Goal: Task Accomplishment & Management: Manage account settings

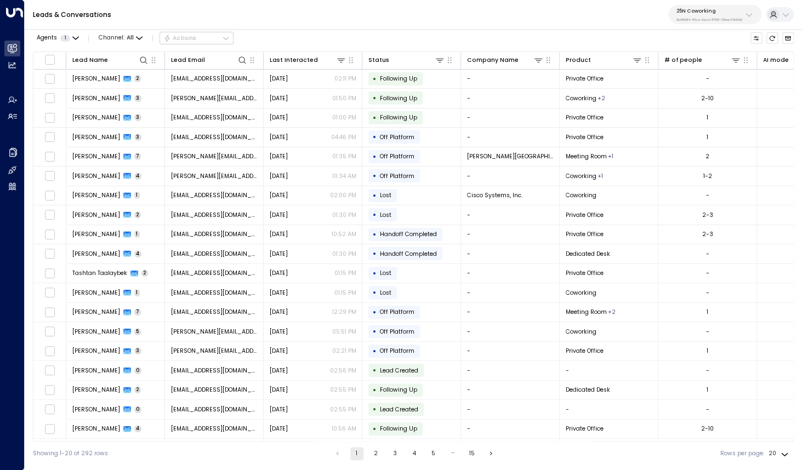
click at [690, 16] on div "25N Coworking 3b9800f4-81ca-4ec0-8758-72fbe4763f36" at bounding box center [709, 15] width 66 height 14
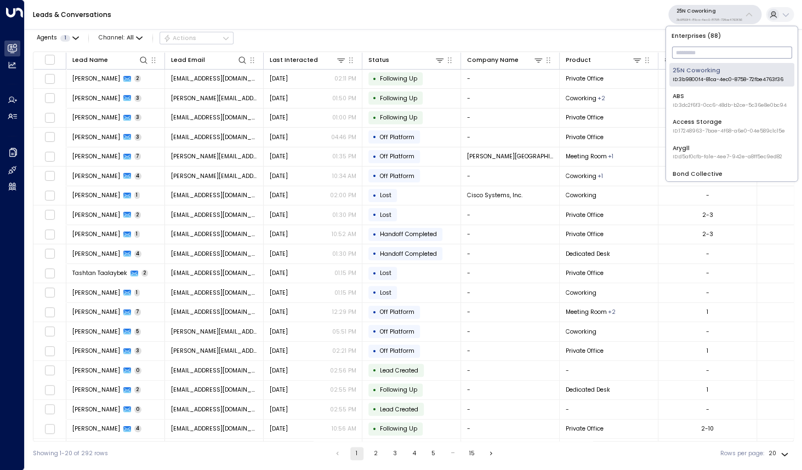
click at [682, 54] on input "text" at bounding box center [731, 53] width 120 height 18
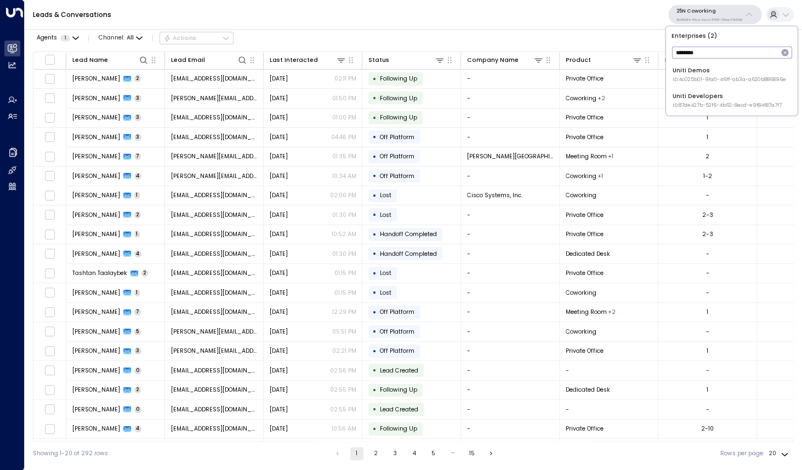
type input "********"
click at [706, 70] on div "Uniti Demos ID: 4c025b01-9fa0-46ff-ab3a-a620b886896e" at bounding box center [729, 74] width 113 height 17
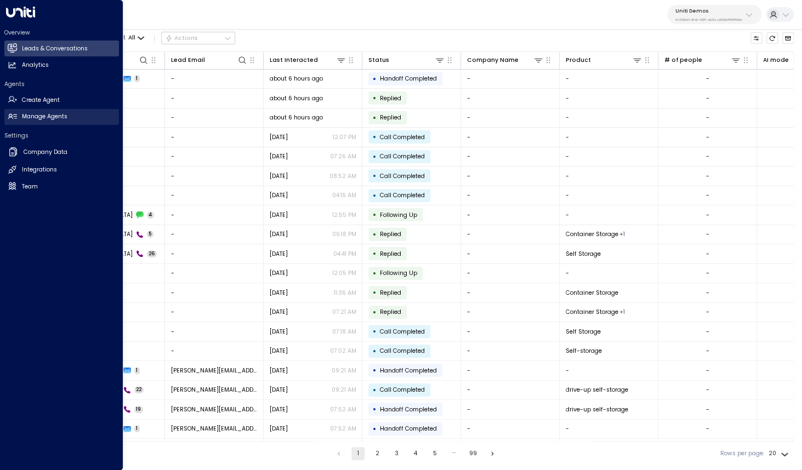
click at [48, 117] on h2 "Manage Agents" at bounding box center [44, 116] width 45 height 9
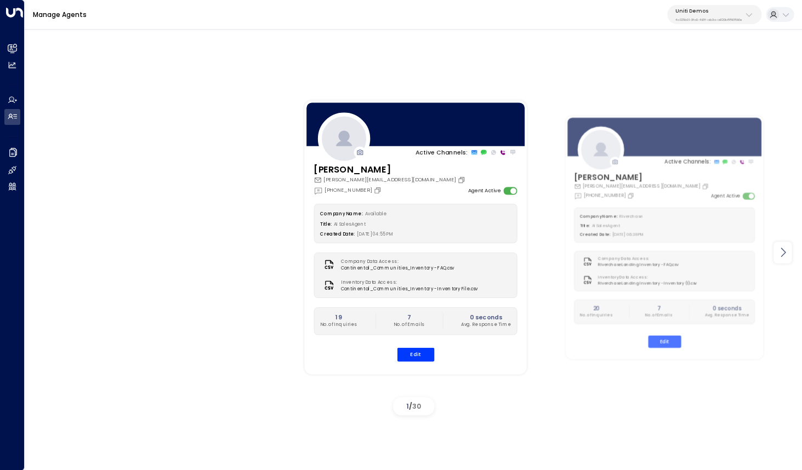
click at [785, 259] on div at bounding box center [782, 252] width 18 height 21
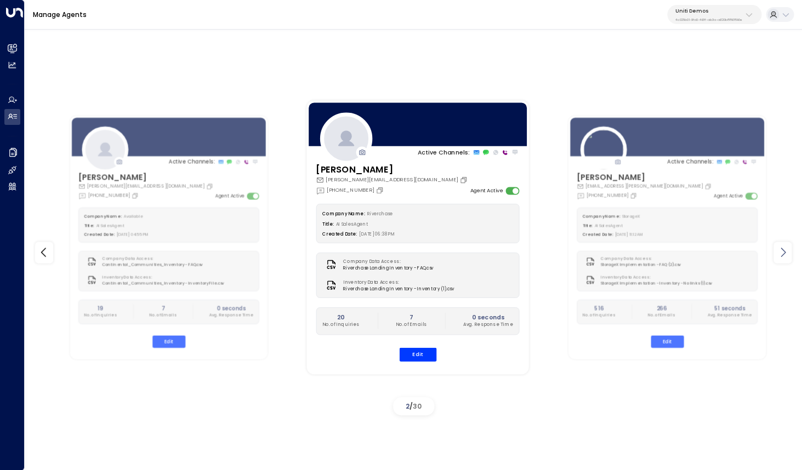
click at [785, 259] on div at bounding box center [782, 252] width 18 height 21
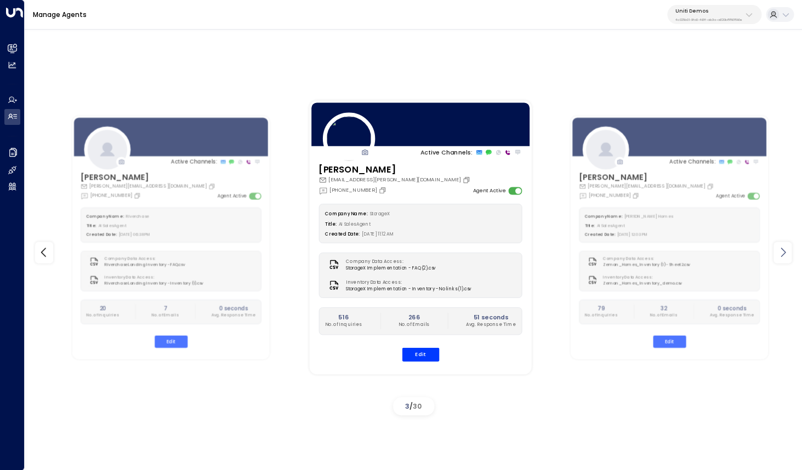
click at [785, 259] on div at bounding box center [782, 252] width 18 height 21
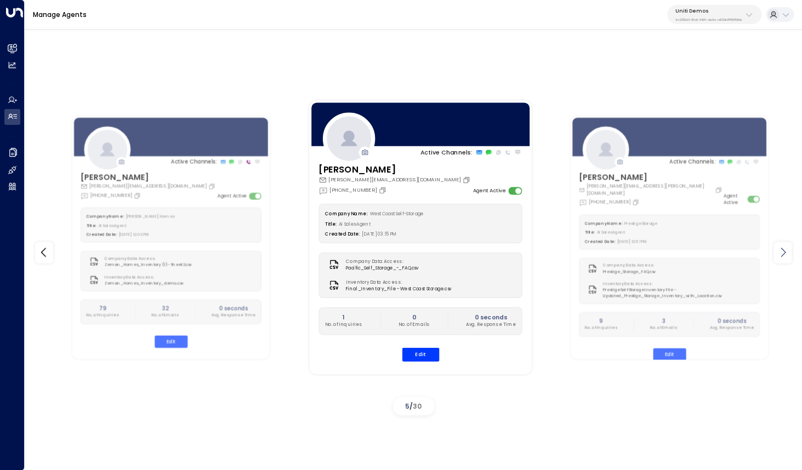
click at [785, 259] on div at bounding box center [782, 252] width 18 height 21
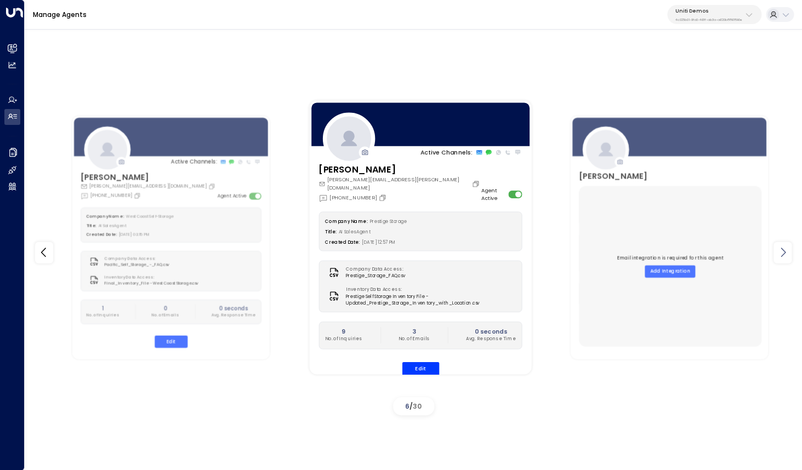
click at [785, 259] on div at bounding box center [782, 252] width 18 height 21
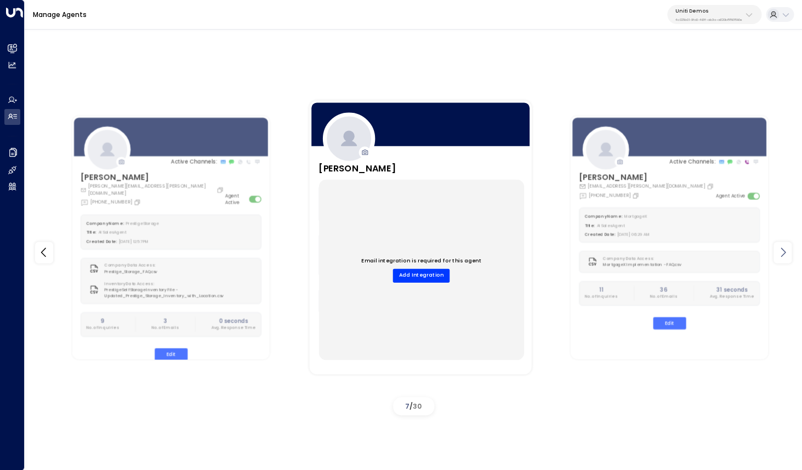
click at [785, 259] on div at bounding box center [782, 252] width 18 height 21
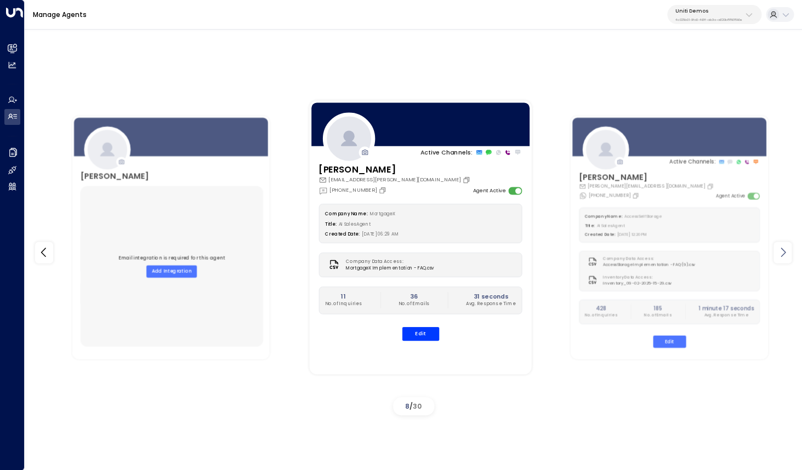
click at [785, 259] on div at bounding box center [782, 252] width 18 height 21
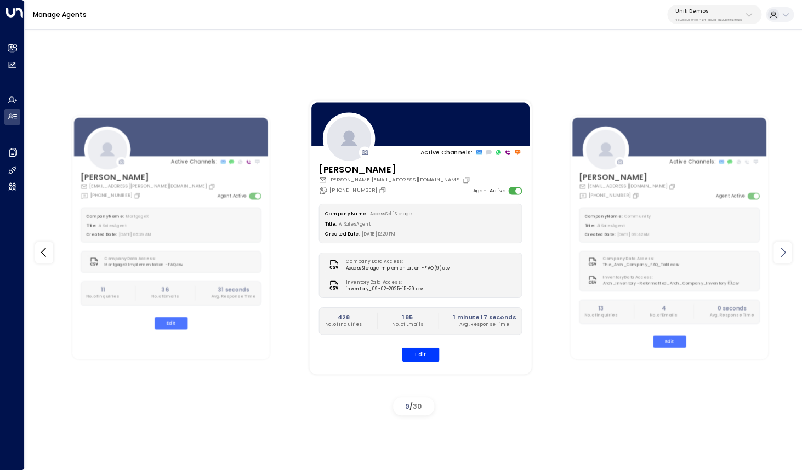
click at [785, 259] on div at bounding box center [782, 252] width 18 height 21
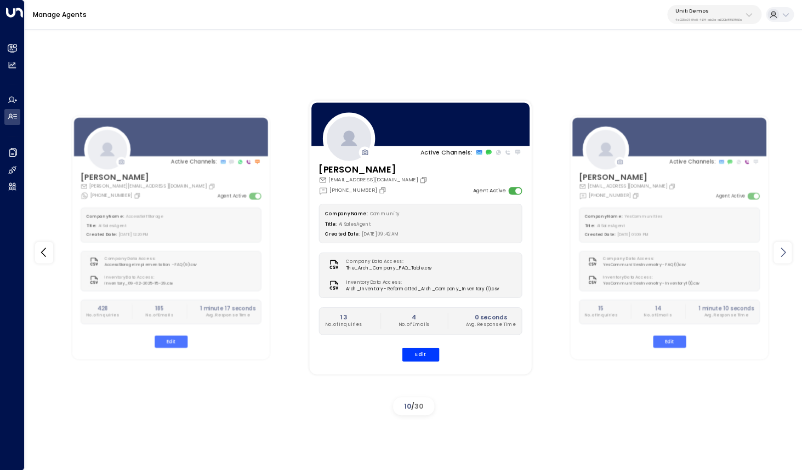
click at [785, 259] on div at bounding box center [782, 252] width 18 height 21
click at [47, 258] on icon at bounding box center [43, 252] width 13 height 13
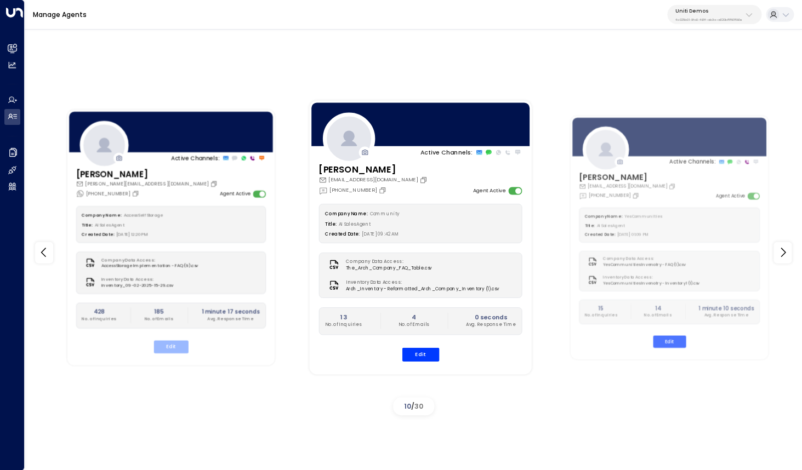
click at [179, 341] on button "Edit" at bounding box center [170, 346] width 35 height 13
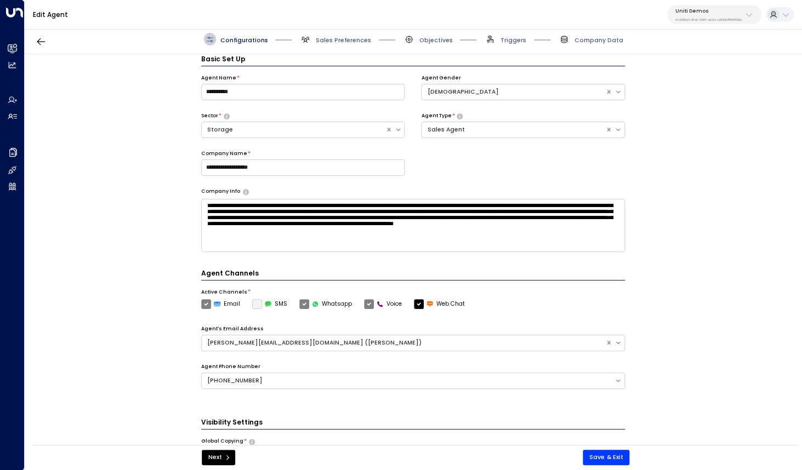
scroll to position [187, 0]
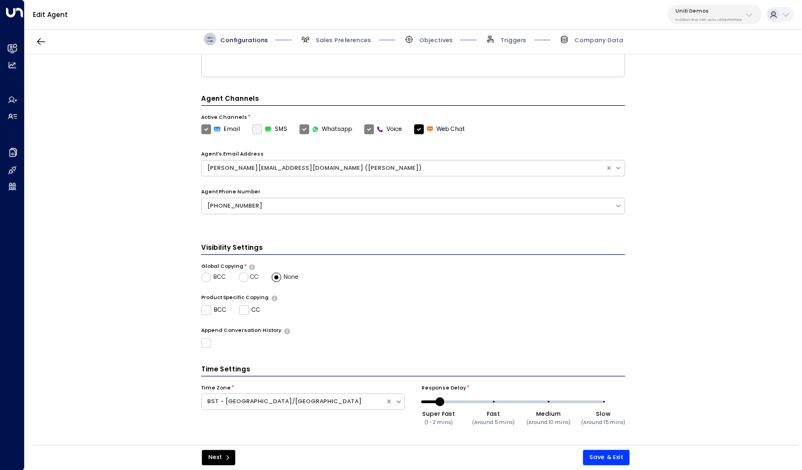
type input "*"
drag, startPoint x: 439, startPoint y: 401, endPoint x: 411, endPoint y: 401, distance: 28.5
click at [411, 401] on div "Time Zone * BST - Europe/London Response Delay * Super Fast (1 - 2 mins) Fast (…" at bounding box center [413, 412] width 424 height 54
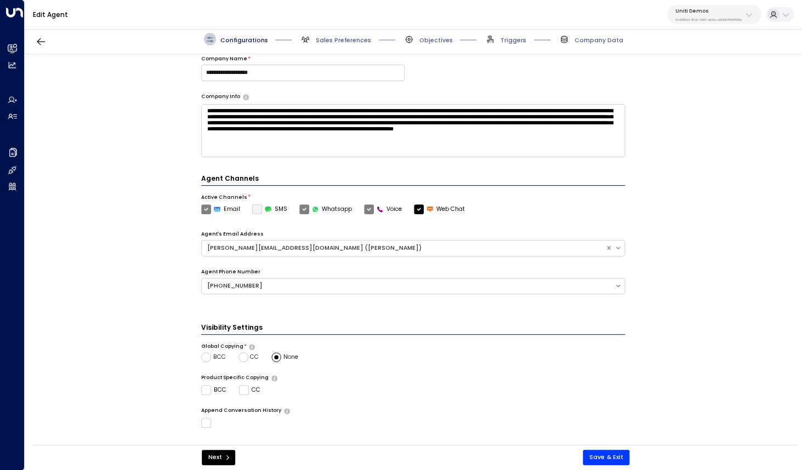
scroll to position [0, 0]
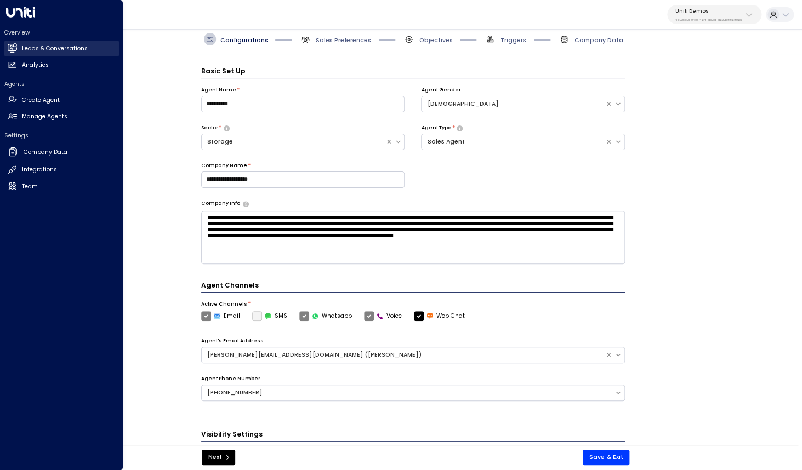
click at [14, 49] on icon at bounding box center [12, 47] width 9 height 7
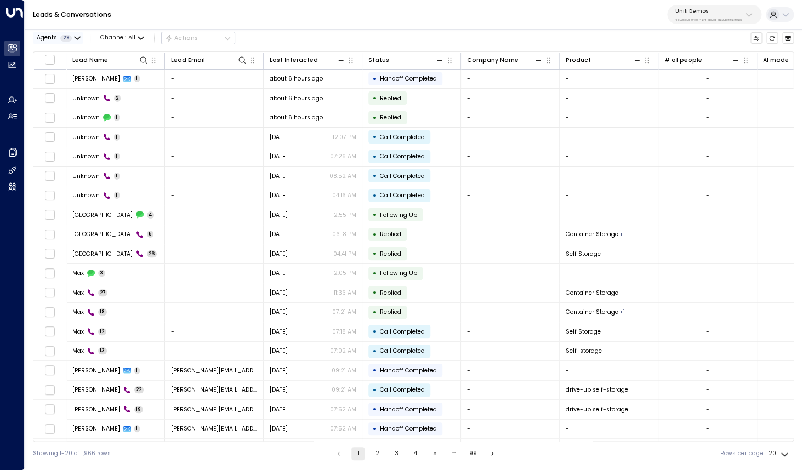
click at [59, 36] on div "Agents 29" at bounding box center [54, 38] width 35 height 7
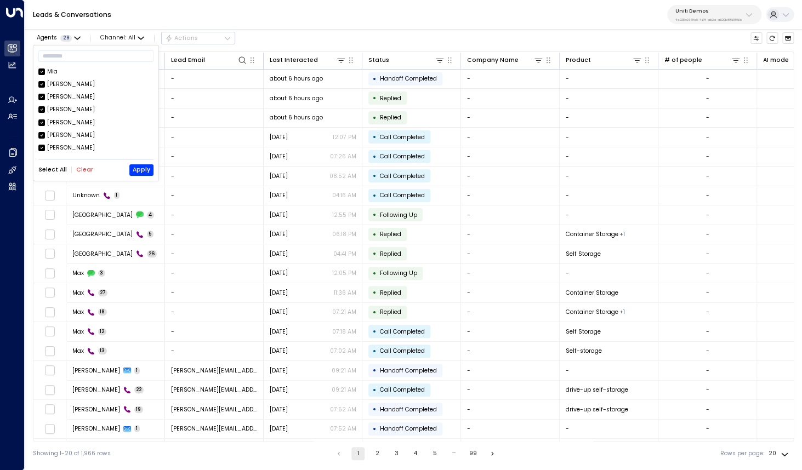
click at [77, 169] on button "Clear" at bounding box center [84, 170] width 17 height 7
click at [73, 55] on input "text" at bounding box center [95, 57] width 115 height 18
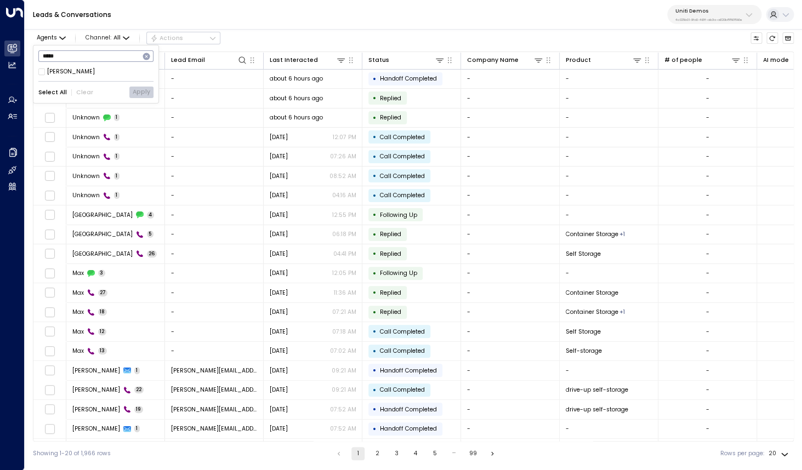
type input "*****"
click at [146, 87] on button "Apply" at bounding box center [141, 93] width 24 height 12
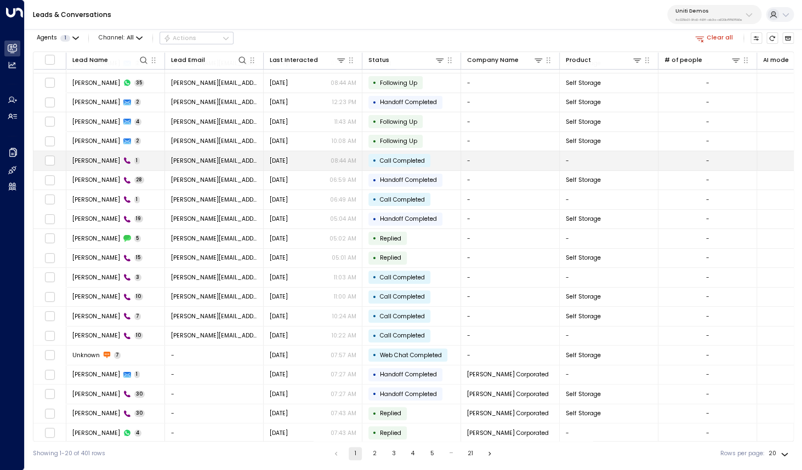
scroll to position [18, 0]
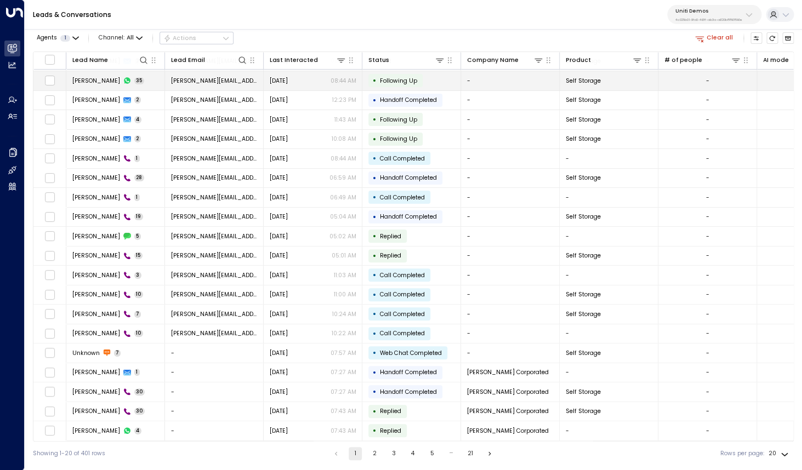
click at [100, 81] on span "[PERSON_NAME]" at bounding box center [96, 81] width 48 height 8
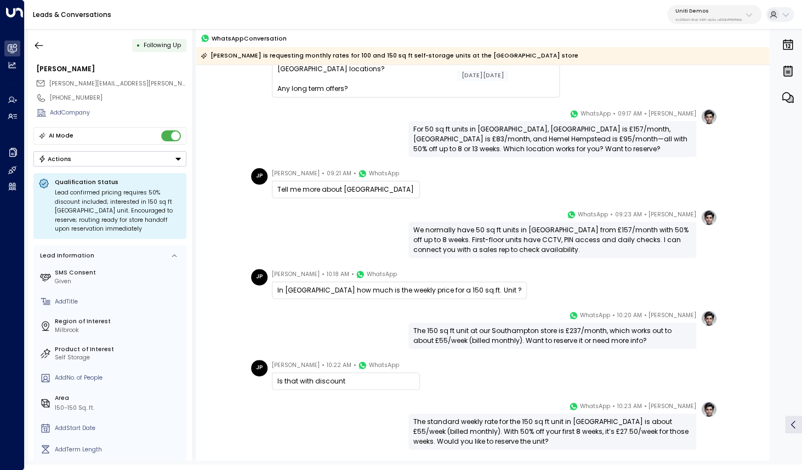
scroll to position [2668, 0]
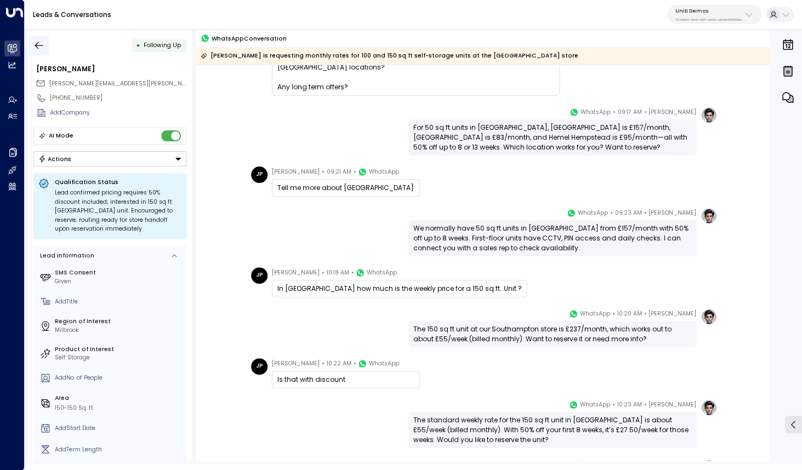
click at [36, 45] on icon "button" at bounding box center [39, 45] width 8 height 7
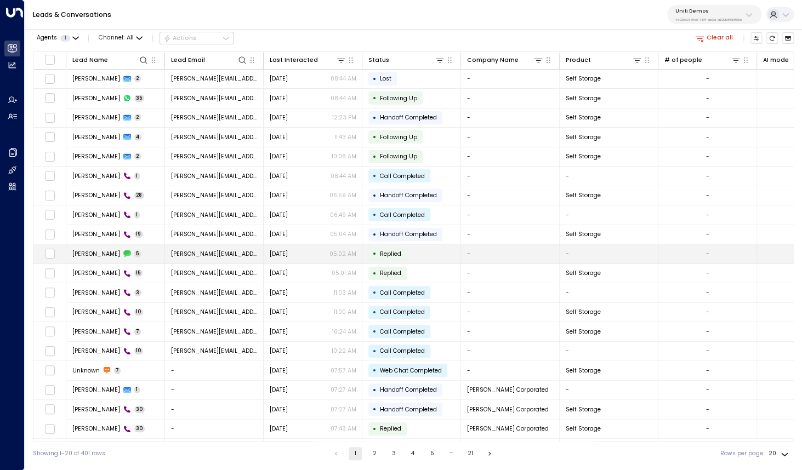
scroll to position [18, 0]
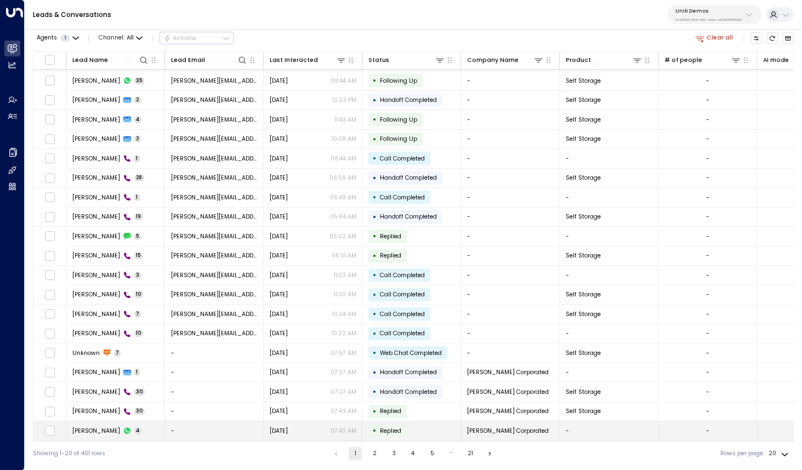
click at [95, 429] on span "Darren Seymour" at bounding box center [96, 431] width 48 height 8
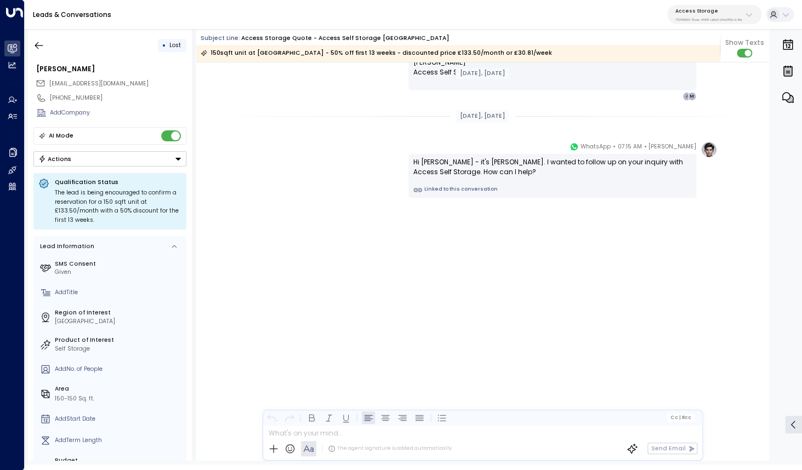
scroll to position [922, 0]
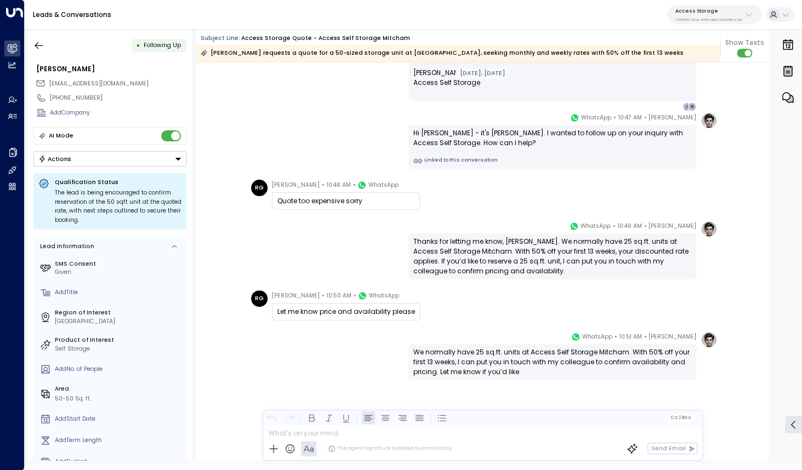
scroll to position [631, 0]
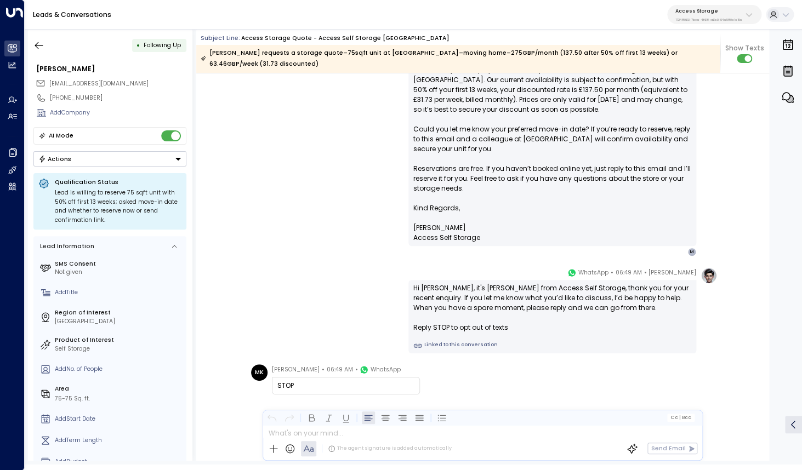
scroll to position [551, 0]
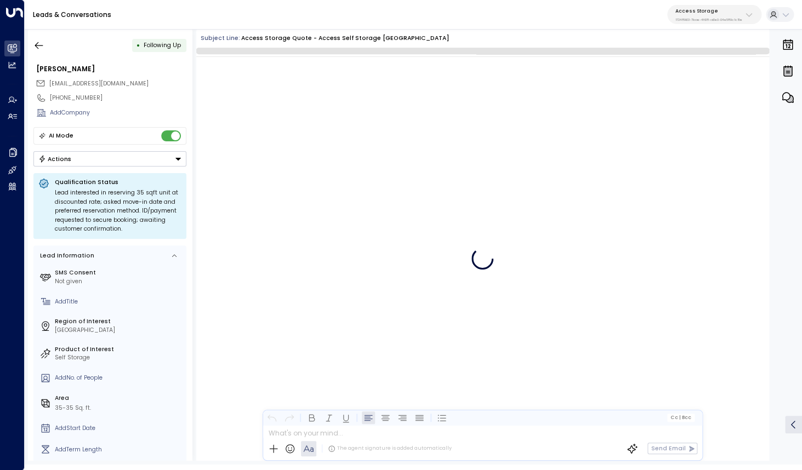
scroll to position [544, 0]
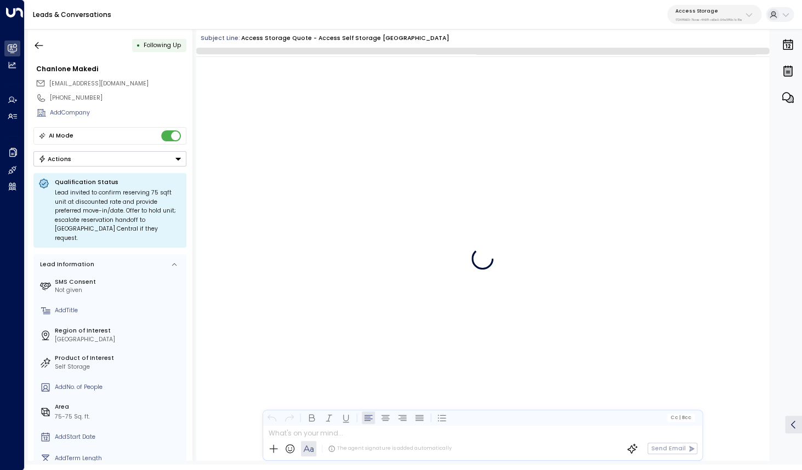
scroll to position [574, 0]
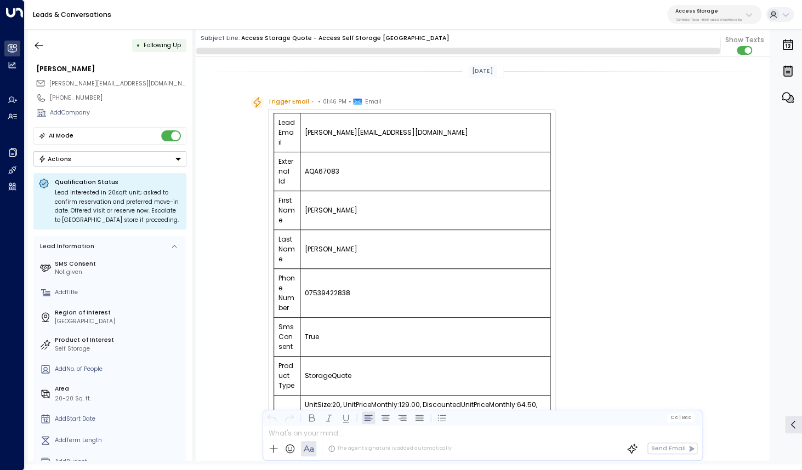
scroll to position [574, 0]
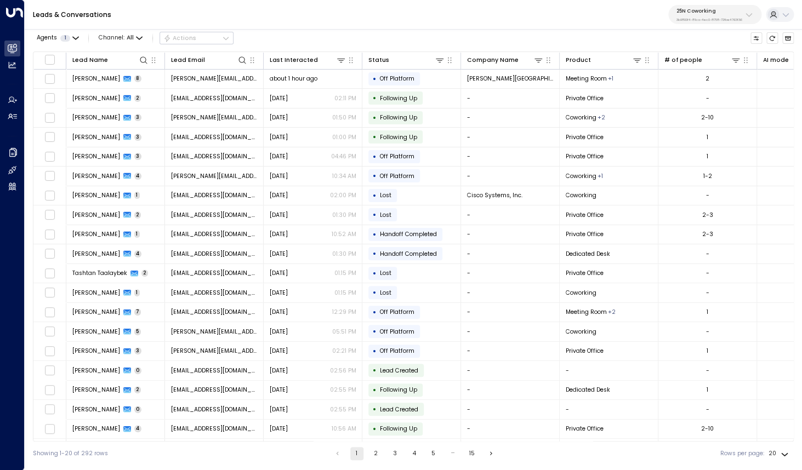
click at [704, 14] on p "25N Coworking" at bounding box center [709, 11] width 66 height 7
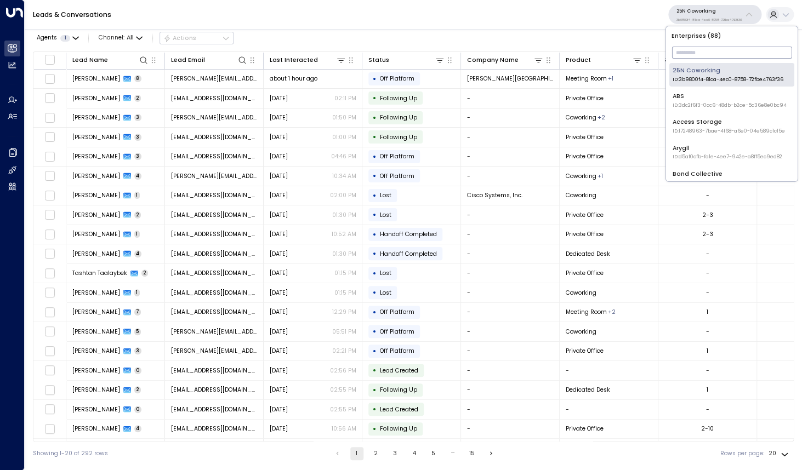
click at [685, 54] on input "text" at bounding box center [731, 53] width 120 height 18
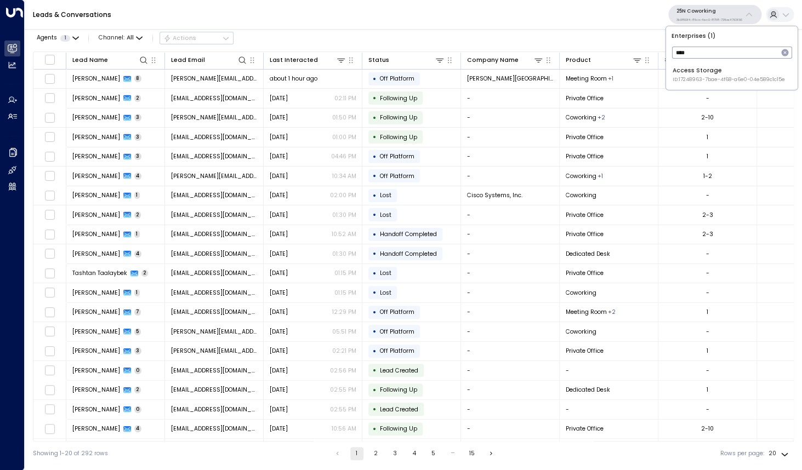
type input "****"
click at [712, 77] on span "ID: 17248963-7bae-4f68-a6e0-04e589c1c15e" at bounding box center [729, 80] width 112 height 8
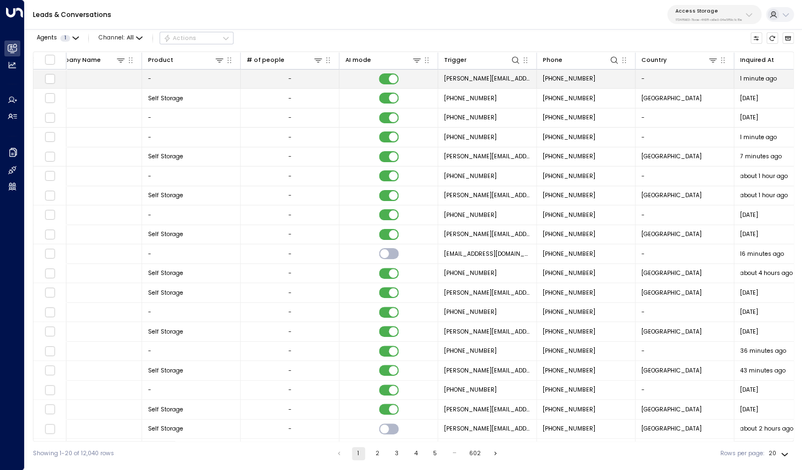
scroll to position [0, 559]
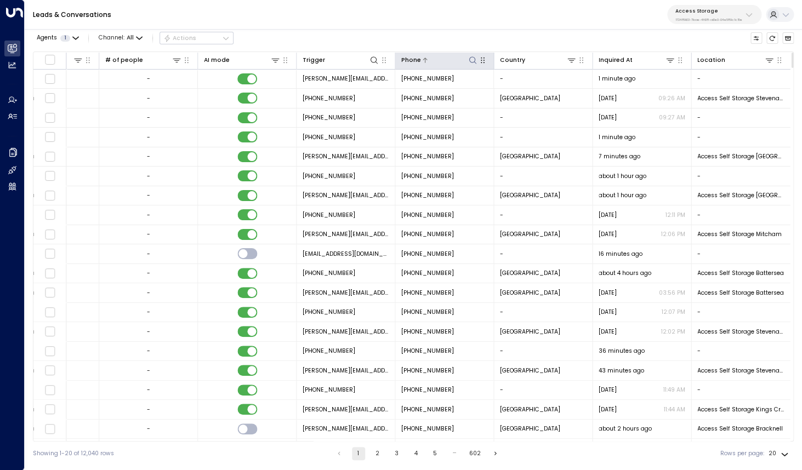
click at [471, 59] on icon at bounding box center [472, 60] width 9 height 9
type input "**********"
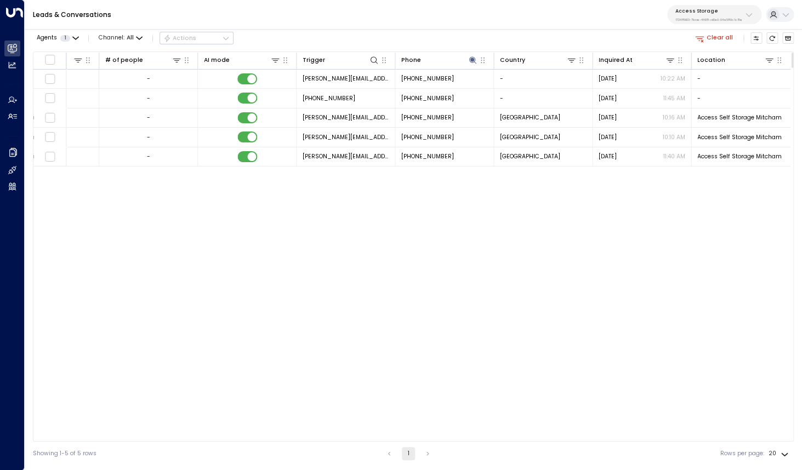
click at [388, 235] on div "Lead Name Lead Email Last Interacted Status Company Name Product # of people AI…" at bounding box center [413, 247] width 761 height 390
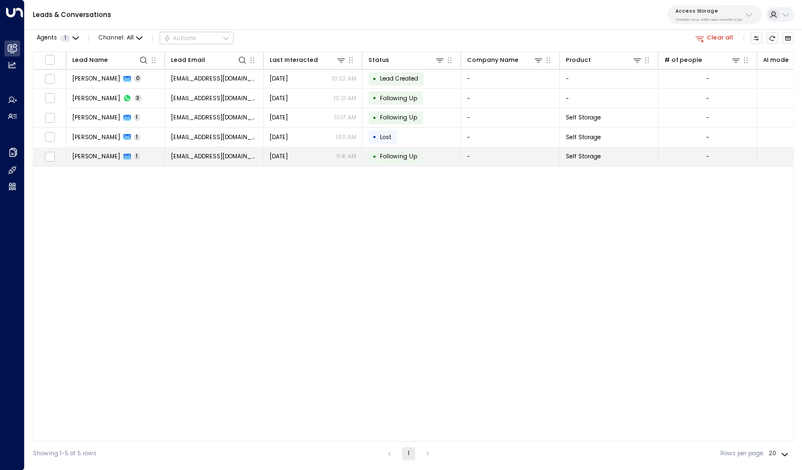
click at [82, 158] on span "[PERSON_NAME]" at bounding box center [96, 156] width 48 height 8
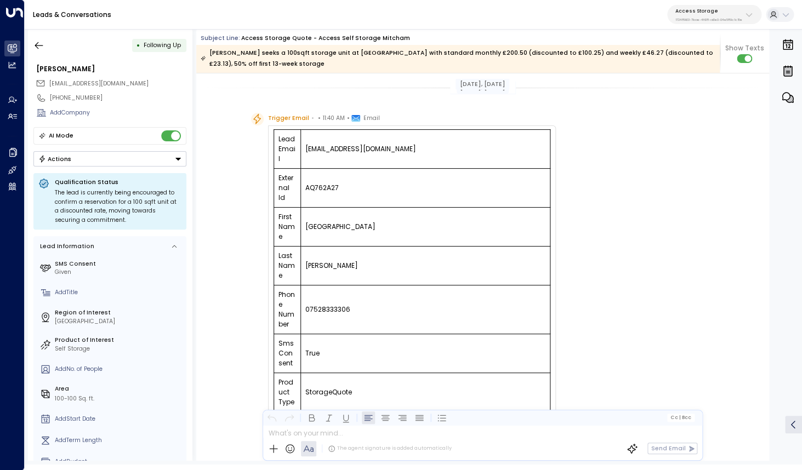
scroll to position [618, 0]
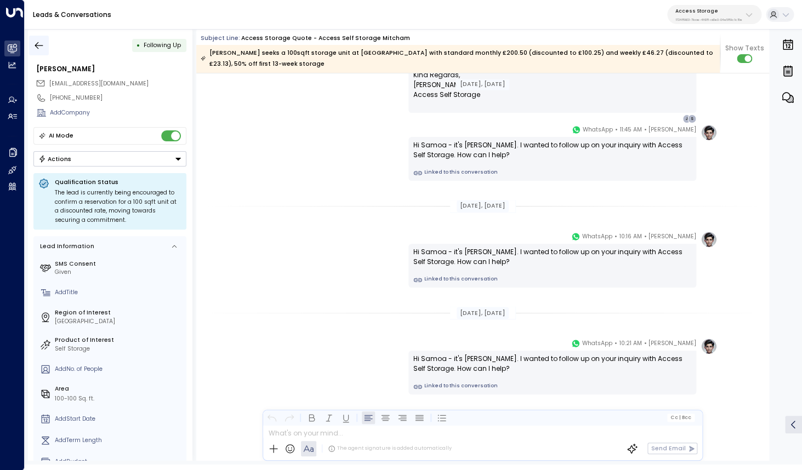
click at [38, 42] on icon "button" at bounding box center [38, 45] width 11 height 11
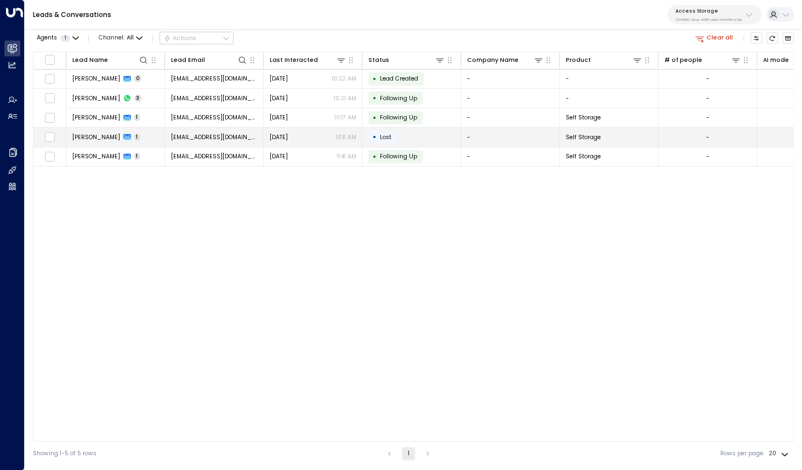
click at [79, 136] on span "[PERSON_NAME]" at bounding box center [96, 137] width 48 height 8
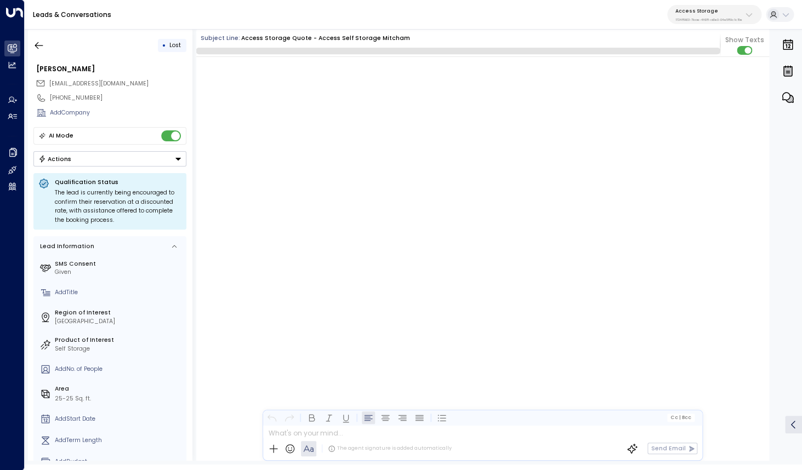
scroll to position [962, 0]
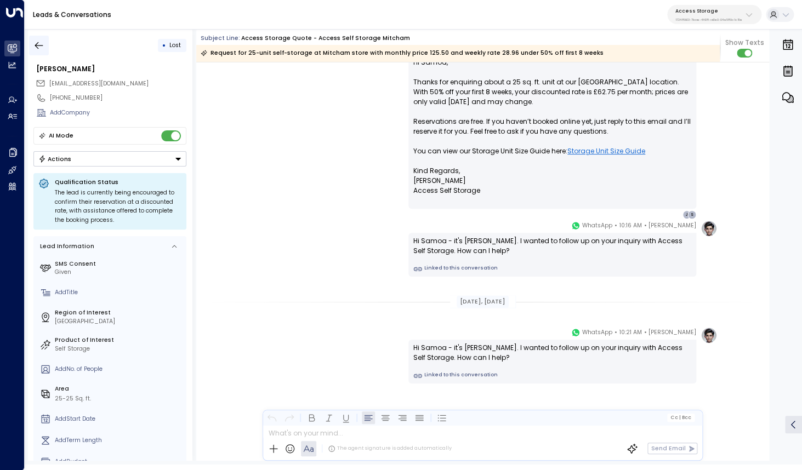
click at [37, 47] on icon "button" at bounding box center [38, 45] width 11 height 11
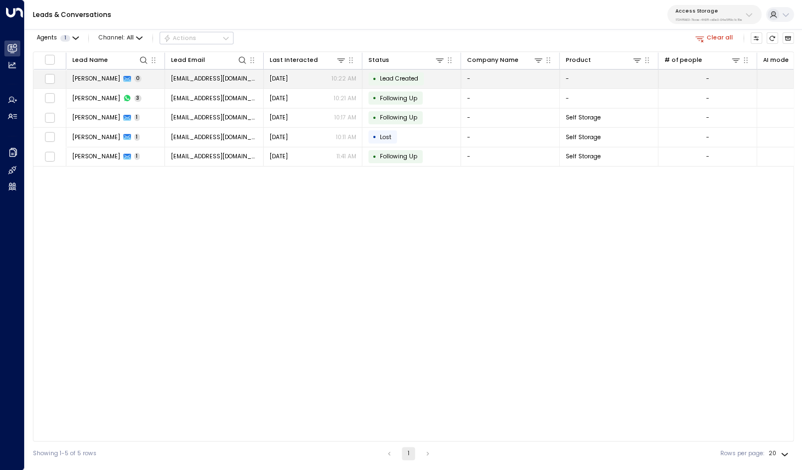
click at [86, 79] on span "[PERSON_NAME]" at bounding box center [96, 79] width 48 height 8
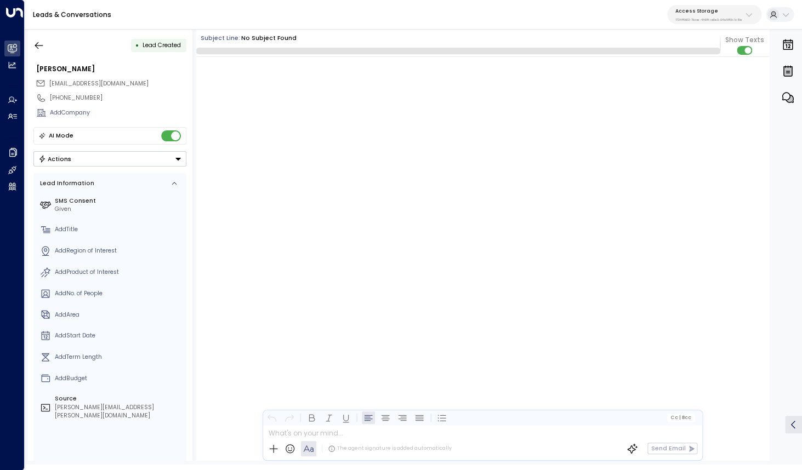
scroll to position [886, 0]
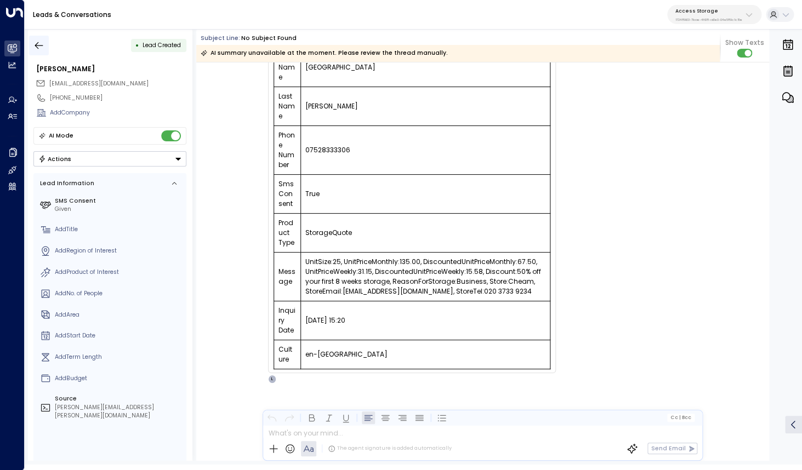
click at [44, 47] on icon "button" at bounding box center [38, 45] width 11 height 11
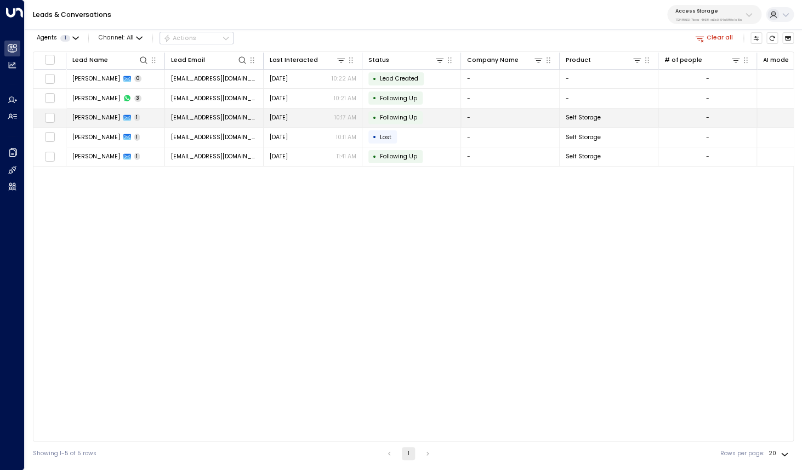
click at [84, 118] on span "[PERSON_NAME]" at bounding box center [96, 117] width 48 height 8
